Goal: Ask a question

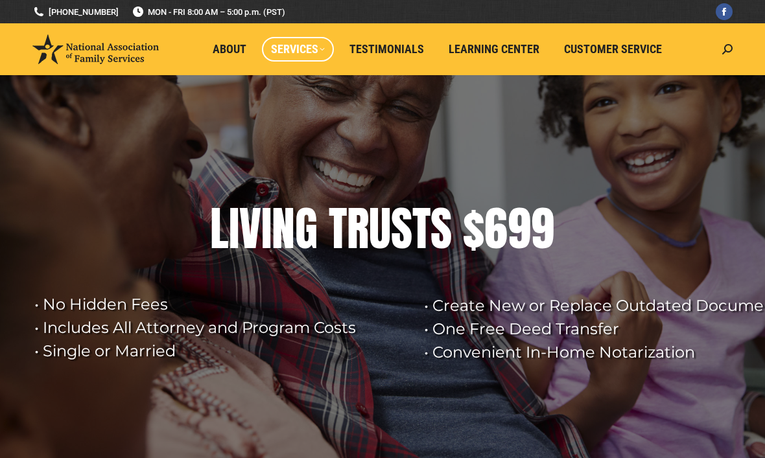
click at [313, 47] on span "Services" at bounding box center [298, 49] width 54 height 14
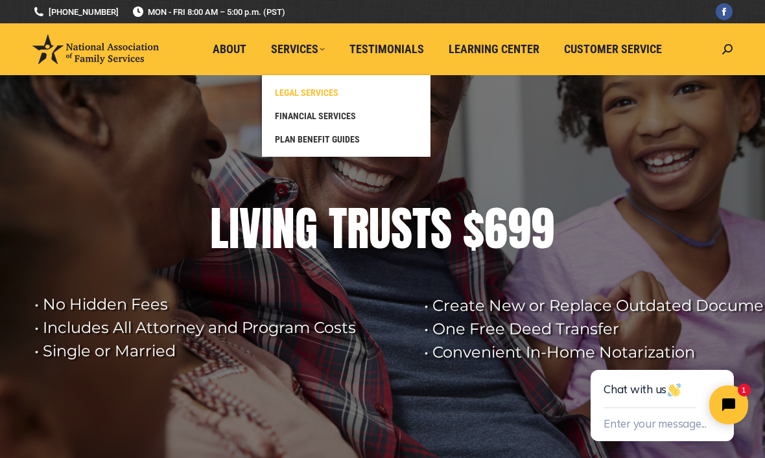
click at [329, 86] on link "LEGAL SERVICES" at bounding box center [346, 92] width 156 height 23
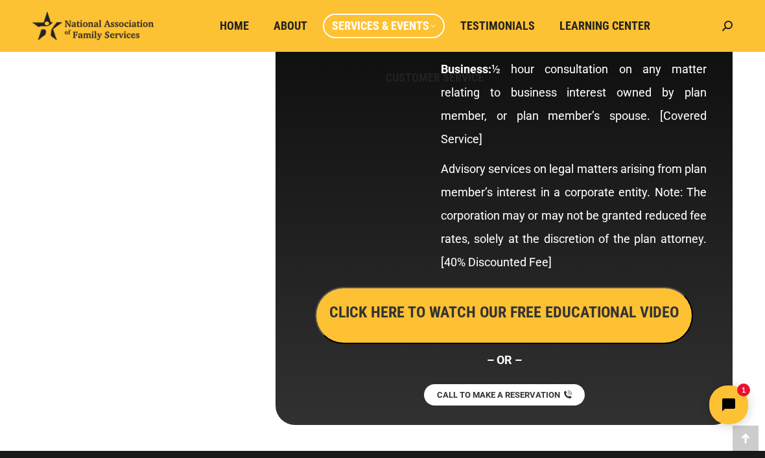
scroll to position [7679, 0]
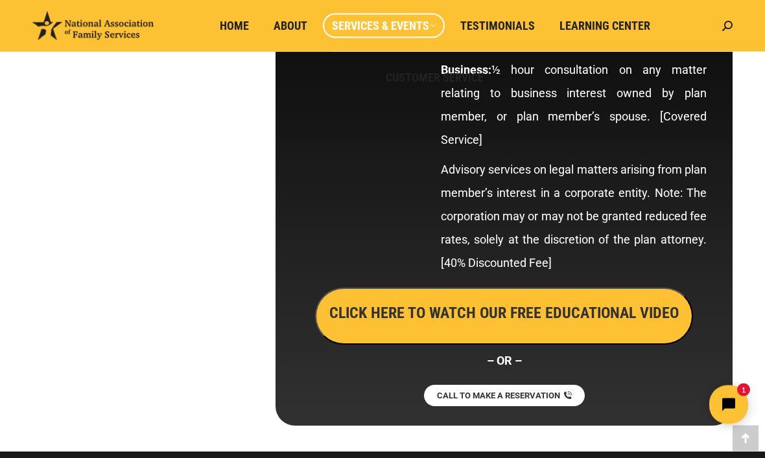
click at [342, 58] on div at bounding box center [364, 91] width 139 height 394
click at [502, 24] on span "Testimonials" at bounding box center [497, 26] width 75 height 14
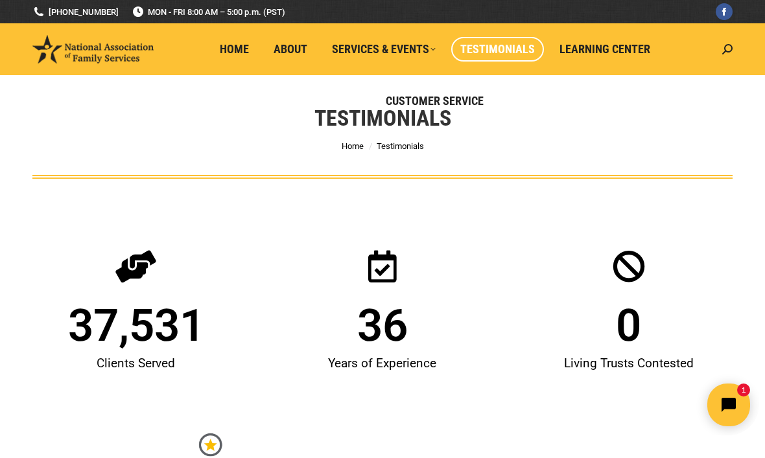
click at [714, 397] on button "Open chat widget" at bounding box center [728, 405] width 43 height 43
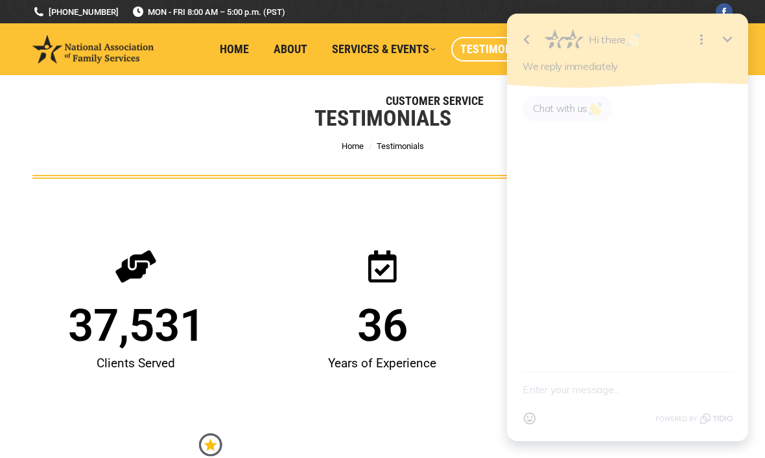
scroll to position [138, 0]
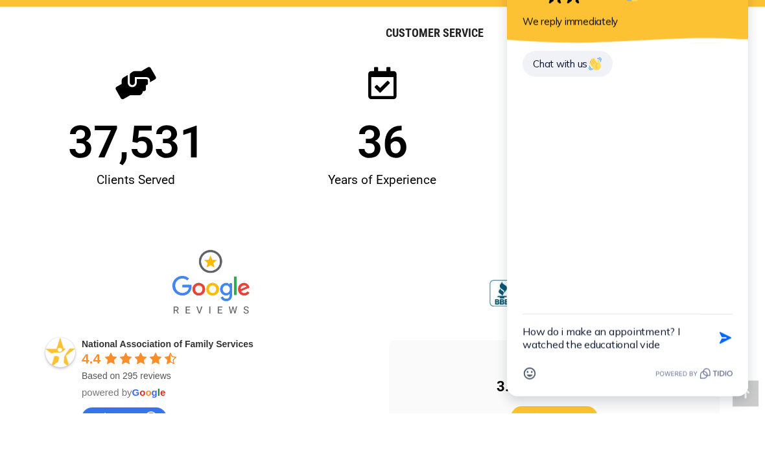
type textarea "How do i make an appointment? I watched the educational video"
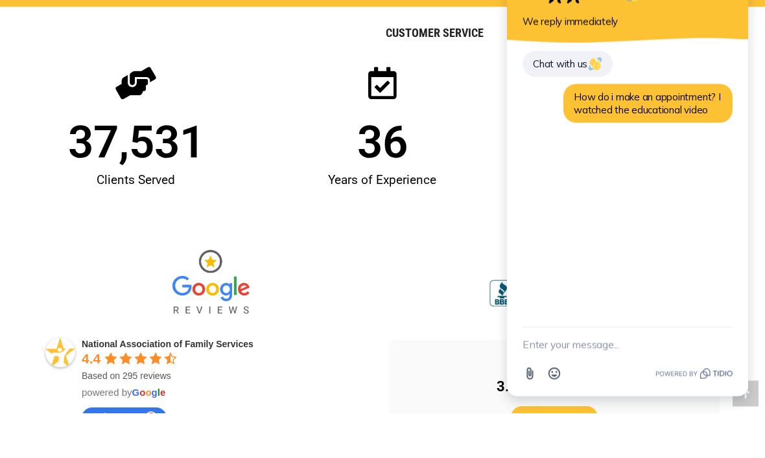
click at [389, 287] on div at bounding box center [554, 320] width 331 height 66
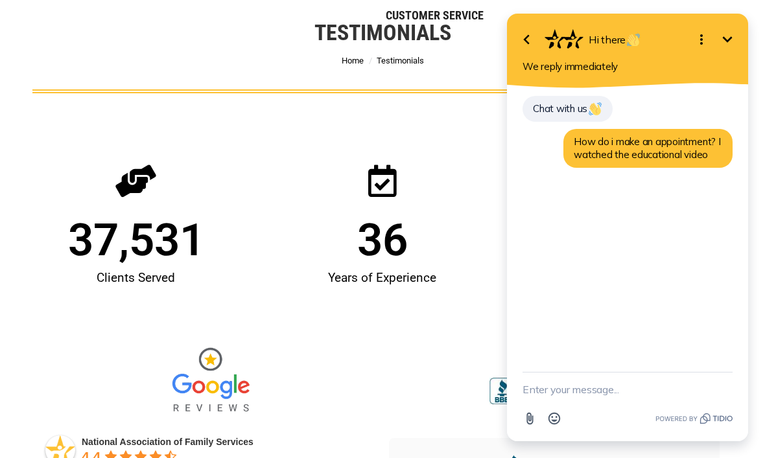
scroll to position [0, 0]
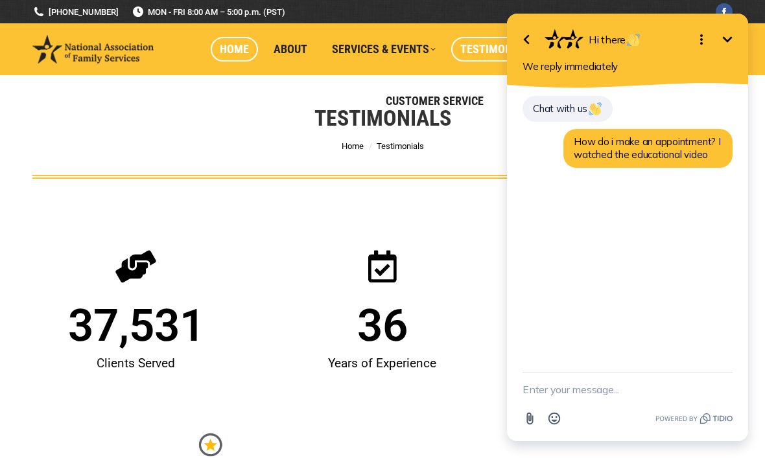
click at [234, 45] on span "Home" at bounding box center [234, 49] width 29 height 14
click at [727, 32] on icon "Minimize" at bounding box center [728, 40] width 16 height 16
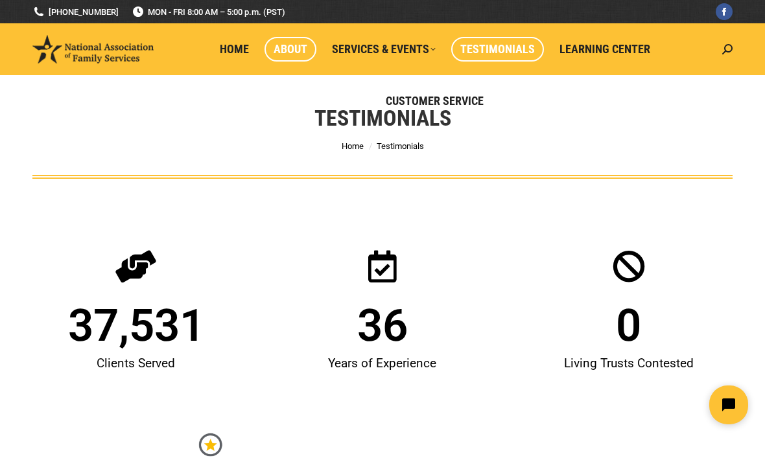
click at [307, 42] on span "About" at bounding box center [291, 49] width 34 height 14
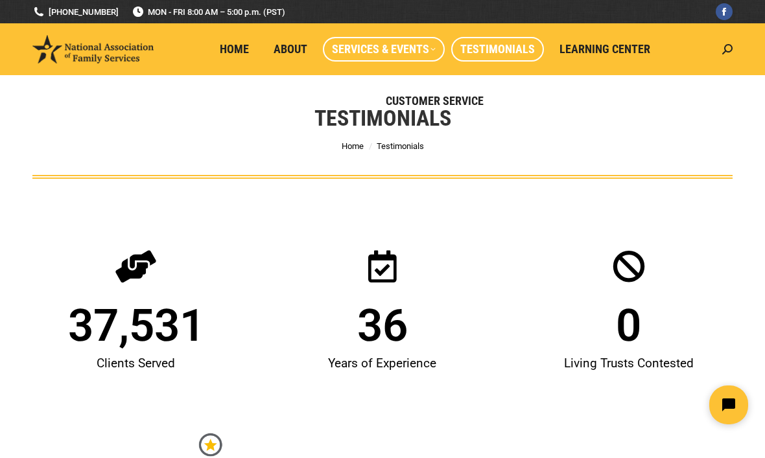
click at [410, 55] on span "Services & Events" at bounding box center [384, 49] width 104 height 14
click at [718, 396] on button "Open chat widget" at bounding box center [728, 405] width 43 height 43
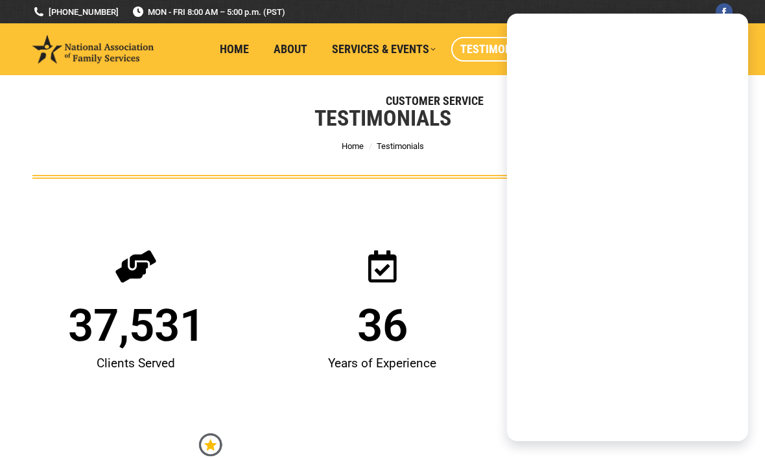
click at [723, 406] on textarea "New message" at bounding box center [628, 390] width 210 height 34
click at [728, 397] on textarea "New message" at bounding box center [628, 390] width 210 height 34
click at [729, 411] on icon "Powered by Tidio." at bounding box center [693, 419] width 77 height 16
click at [720, 402] on textarea "New message" at bounding box center [628, 390] width 210 height 34
click at [727, 397] on textarea "New message" at bounding box center [628, 390] width 210 height 34
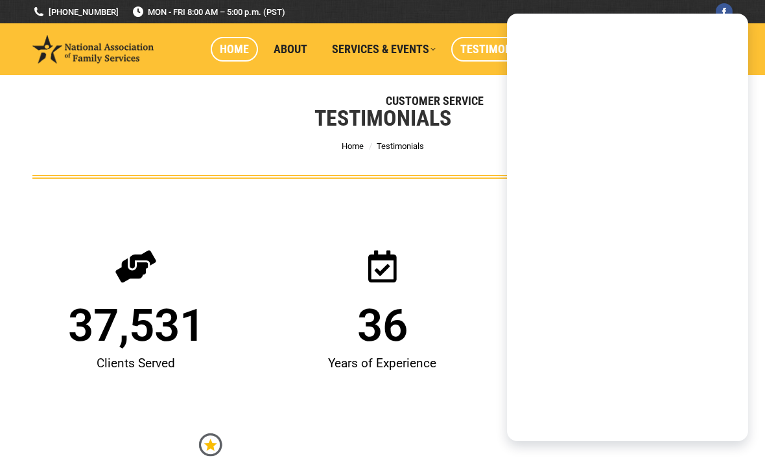
click at [237, 53] on span "Home" at bounding box center [234, 49] width 29 height 14
